Goal: Register for event/course

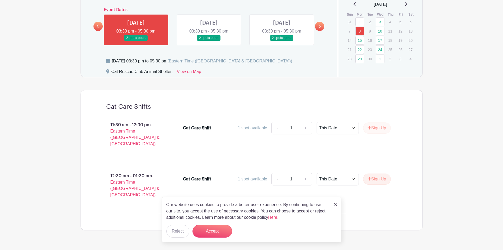
scroll to position [212, 0]
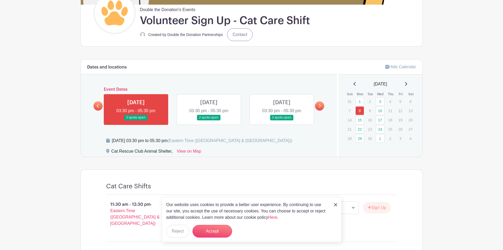
scroll to position [132, 0]
click at [136, 120] on link at bounding box center [136, 120] width 0 height 0
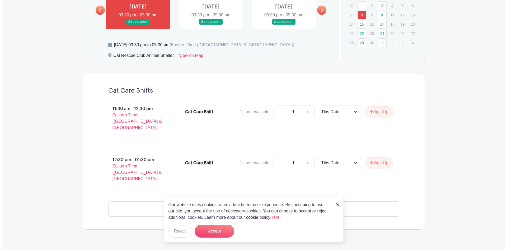
scroll to position [212, 0]
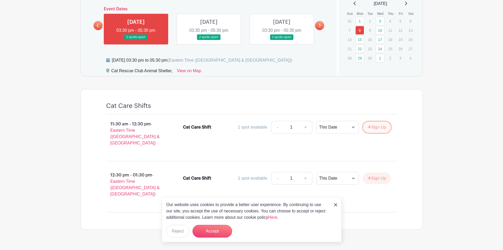
click at [373, 126] on button "Sign Up" at bounding box center [377, 127] width 28 height 11
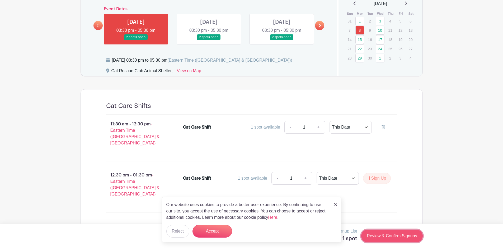
click at [401, 240] on link "Review & Confirm Signups" at bounding box center [392, 235] width 61 height 13
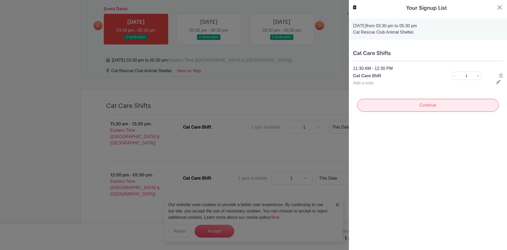
click at [437, 100] on input "Continue" at bounding box center [428, 105] width 141 height 13
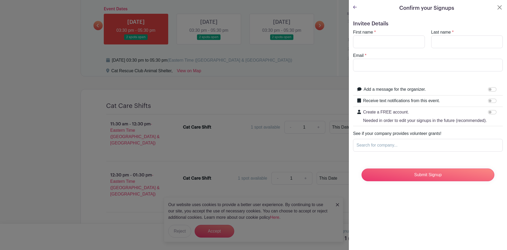
click at [388, 29] on div "First name *" at bounding box center [389, 38] width 78 height 19
click at [391, 36] on input "First name" at bounding box center [389, 41] width 72 height 13
type input "Ken"
type input "Ello"
type input "ken.ello+test12345@gmail.com"
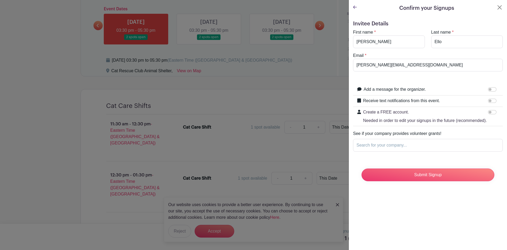
click at [456, 78] on form "Invitee Details First name * Ken Last name * Ello Email * ken.ello+test12345@gm…" at bounding box center [428, 103] width 150 height 165
click at [451, 149] on input "Search for your company..." at bounding box center [428, 145] width 150 height 13
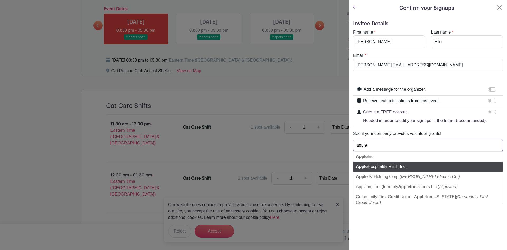
type input "apple"
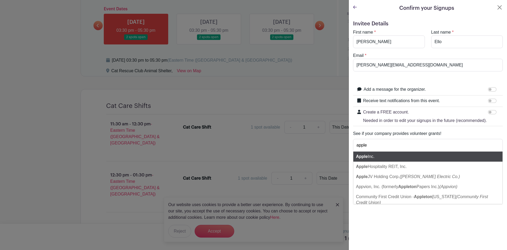
click at [421, 161] on div "Apple Inc." at bounding box center [428, 156] width 149 height 10
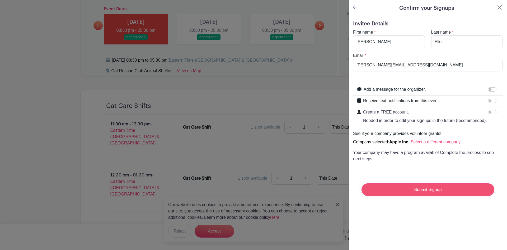
click at [424, 192] on input "Submit Signup" at bounding box center [428, 189] width 133 height 13
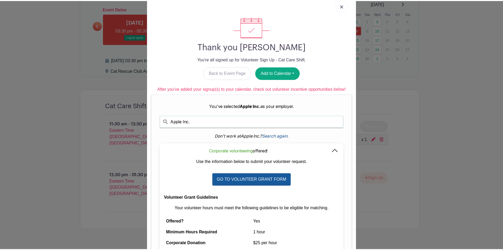
scroll to position [53, 0]
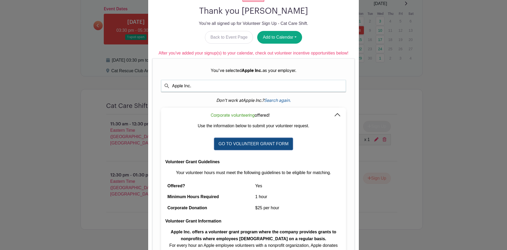
click at [260, 143] on link "GO TO VOLUNTEER GRANT FORM" at bounding box center [254, 143] width 80 height 12
click at [384, 98] on div "Thank you Ken Ello You're all signed up for Volunteer Sign Up - Cat Care Shift.…" at bounding box center [253, 125] width 507 height 250
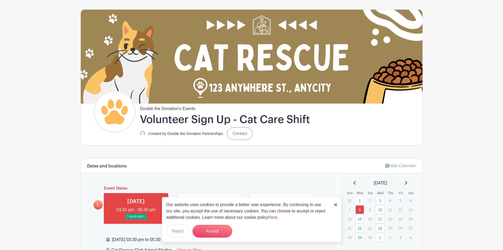
scroll to position [27, 0]
